Goal: Find specific page/section: Find specific page/section

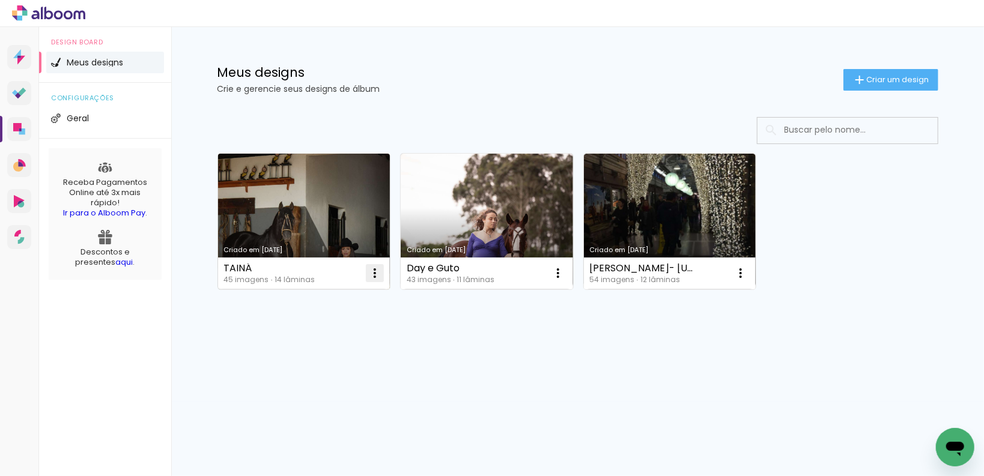
click at [379, 279] on iron-icon at bounding box center [375, 273] width 14 height 14
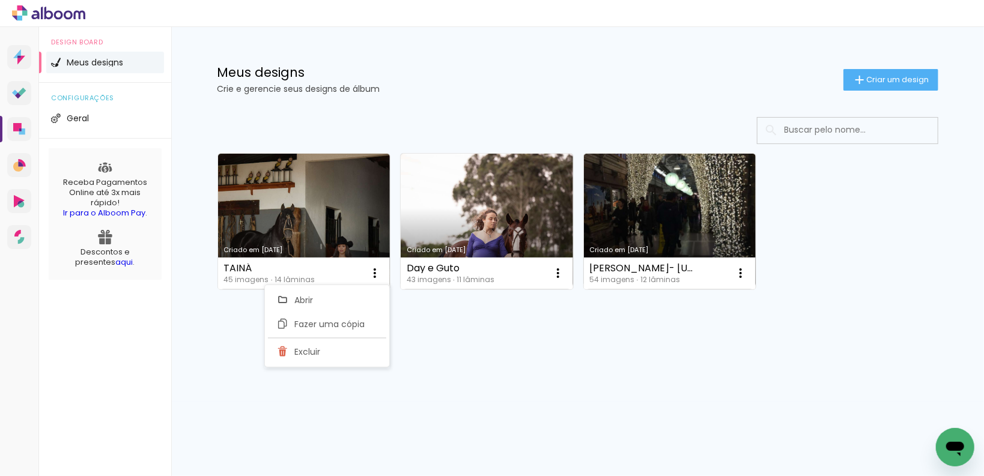
click at [441, 353] on div "Criado em 08/07/25 TAINÁ 45 imagens ∙ 14 lâminas Abrir Fazer uma cópia Excluir …" at bounding box center [577, 253] width 781 height 297
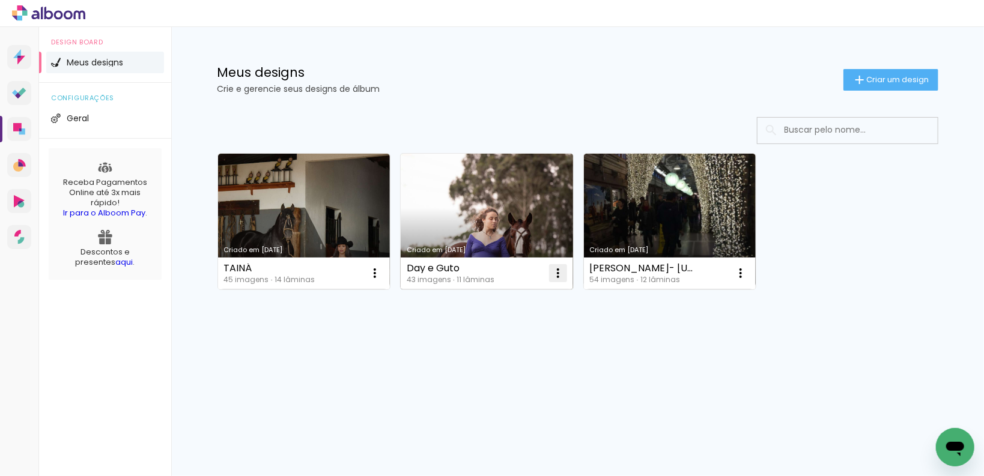
click at [382, 271] on iron-icon at bounding box center [375, 273] width 14 height 14
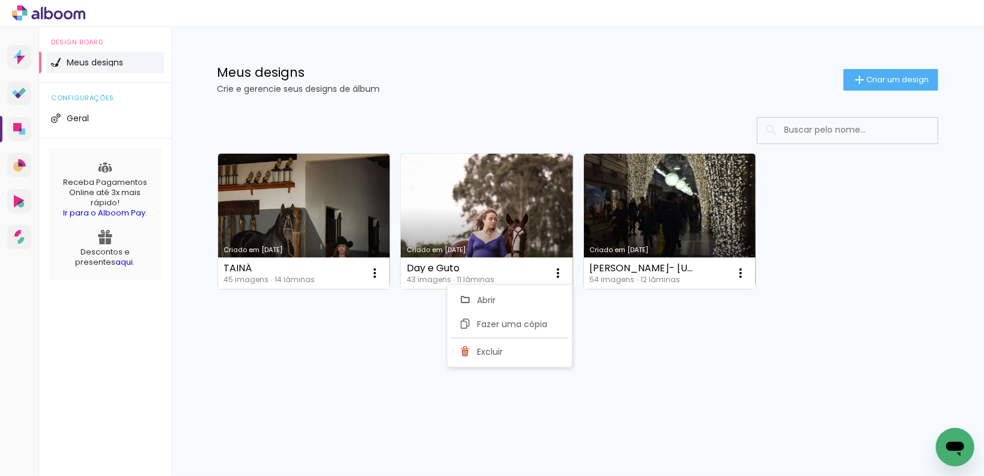
click at [508, 424] on div "Prosite Website + Landing pages Proof Sistema de seleção e venda de fotos Desig…" at bounding box center [492, 251] width 984 height 449
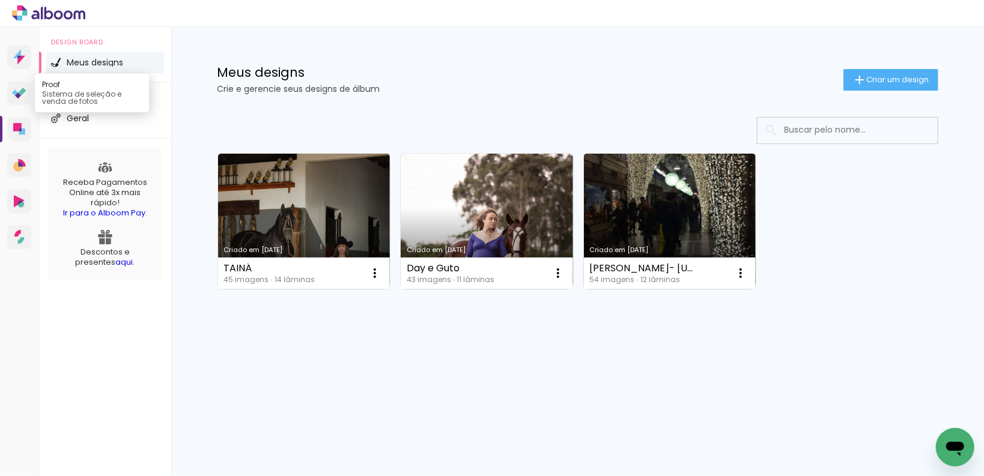
click at [22, 94] on icon at bounding box center [22, 92] width 8 height 8
